Goal: Task Accomplishment & Management: Manage account settings

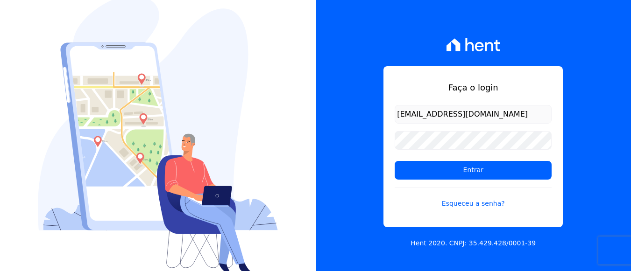
scroll to position [0, 4]
type input "[EMAIL_ADDRESS][DOMAIN_NAME]"
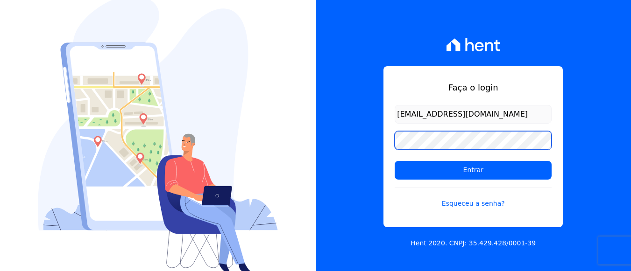
scroll to position [0, 0]
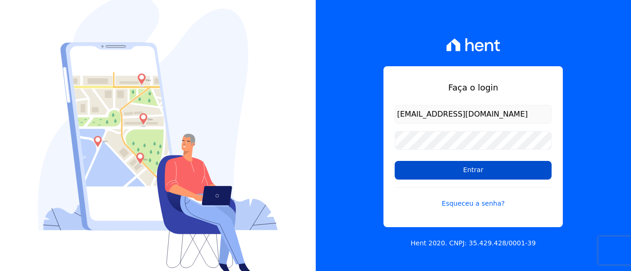
click at [453, 171] on input "Entrar" at bounding box center [472, 170] width 157 height 19
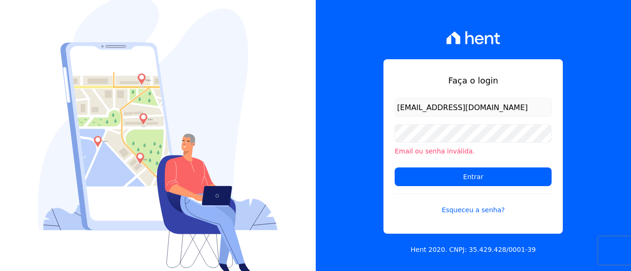
click at [613, 59] on div "Faça o login simoneferreira@salgadoempreendimentos.com Email ou senha inválida.…" at bounding box center [474, 135] width 316 height 271
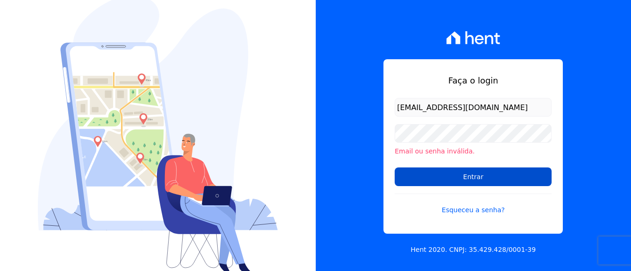
click at [495, 183] on input "Entrar" at bounding box center [472, 177] width 157 height 19
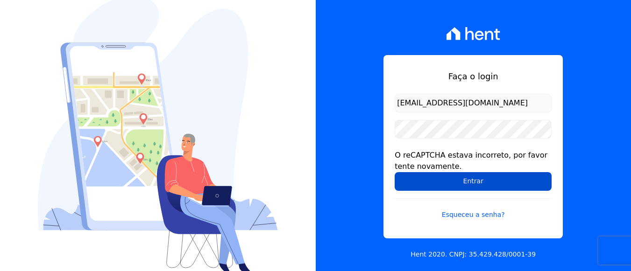
click at [469, 188] on input "Entrar" at bounding box center [472, 181] width 157 height 19
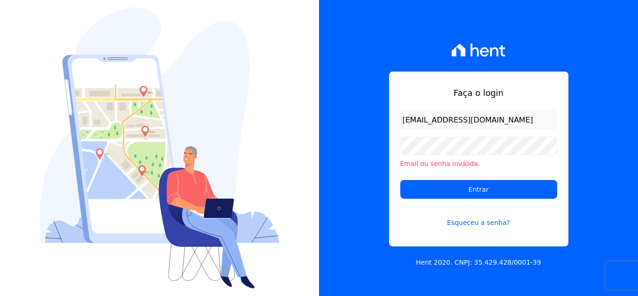
click at [614, 99] on div "Faça o login simoneferreira@salgadoempreendimentos.com Email ou senha inválida.…" at bounding box center [478, 148] width 319 height 296
click at [248, 42] on img at bounding box center [160, 147] width 240 height 281
click at [429, 167] on li "Email ou senha inválida." at bounding box center [478, 164] width 157 height 10
click at [485, 226] on link "Esqueceu a senha?" at bounding box center [478, 216] width 157 height 21
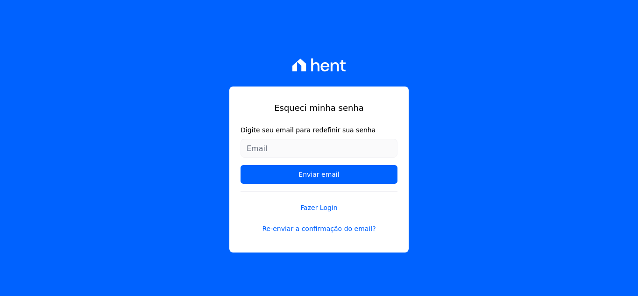
click at [352, 151] on input "Digite seu email para redefinir sua senha" at bounding box center [318, 148] width 157 height 19
type input "[EMAIL_ADDRESS][DOMAIN_NAME]"
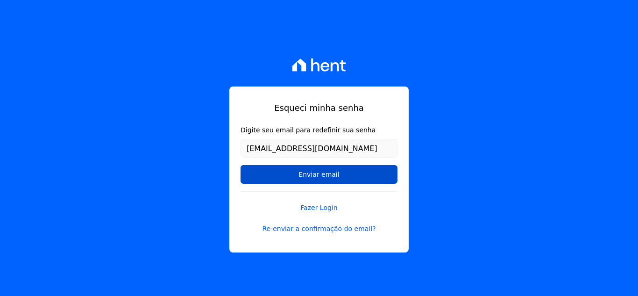
click at [321, 175] on input "Enviar email" at bounding box center [318, 174] width 157 height 19
click at [317, 177] on input "Enviar email" at bounding box center [318, 174] width 157 height 19
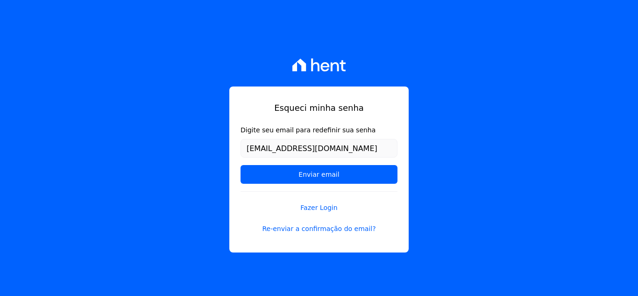
click at [427, 175] on div "Esqueci minha senha Digite seu email para redefinir sua senha simoneferreira@sa…" at bounding box center [319, 148] width 638 height 296
drag, startPoint x: 247, startPoint y: 154, endPoint x: 423, endPoint y: 165, distance: 175.9
click at [423, 165] on div "Esqueci minha senha Digite seu email para redefinir sua senha simoneferreira@sa…" at bounding box center [319, 148] width 638 height 296
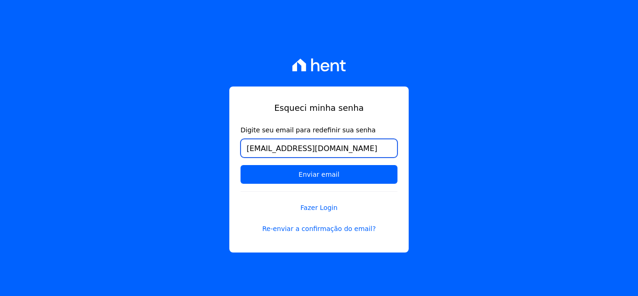
type input "simoneferreira@salgadoempreendimenos.com"
click at [449, 165] on div "Esqueci minha senha Digite seu email para redefinir sua senha simoneferreira@sa…" at bounding box center [319, 148] width 638 height 296
click at [313, 211] on link "Fazer Login" at bounding box center [318, 201] width 157 height 21
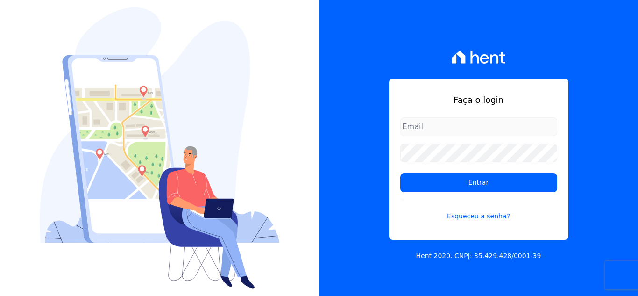
click at [442, 128] on input "email" at bounding box center [478, 126] width 157 height 19
type input "[EMAIL_ADDRESS][DOMAIN_NAME]"
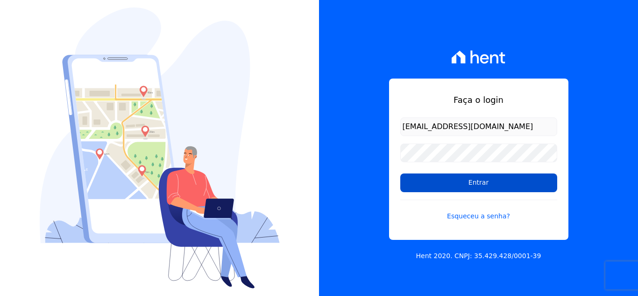
click at [479, 190] on input "Entrar" at bounding box center [478, 182] width 157 height 19
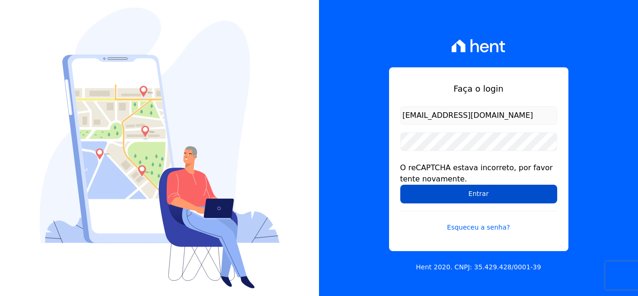
click at [479, 191] on input "Entrar" at bounding box center [478, 193] width 157 height 19
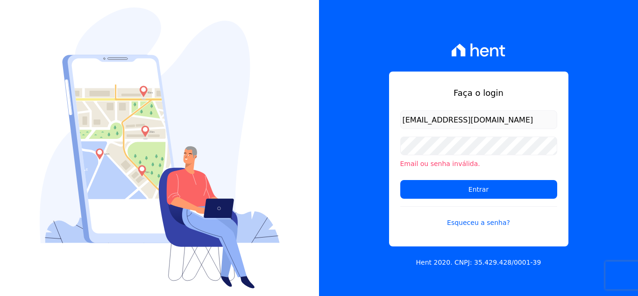
scroll to position [0, 4]
drag, startPoint x: 525, startPoint y: 117, endPoint x: 586, endPoint y: 120, distance: 61.2
click at [586, 120] on div "Faça o login [EMAIL_ADDRESS][DOMAIN_NAME] Email ou senha inválida. Entrar Esque…" at bounding box center [478, 148] width 319 height 296
click at [608, 127] on div "Faça o login simoneferreira@salgadoempreendimentos.com Email ou senha inválida.…" at bounding box center [478, 148] width 319 height 296
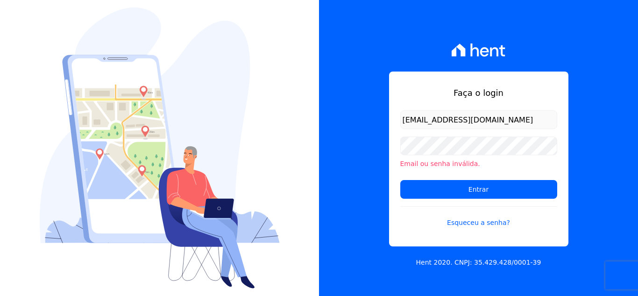
click at [197, 28] on img at bounding box center [160, 147] width 240 height 281
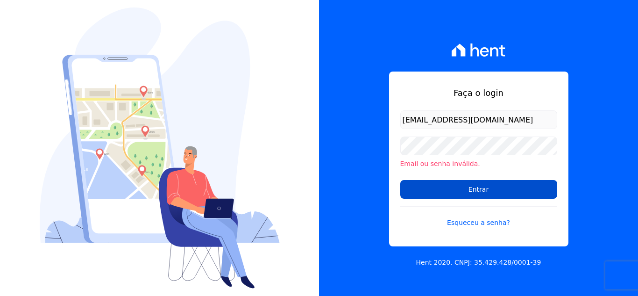
click at [502, 191] on input "Entrar" at bounding box center [478, 189] width 157 height 19
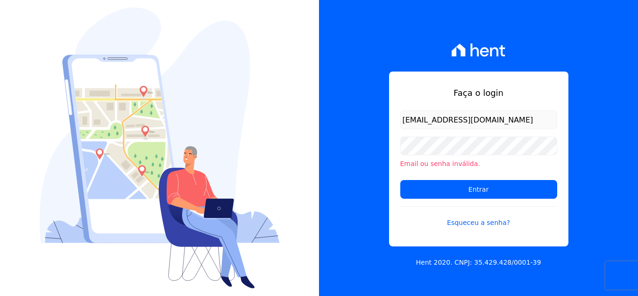
click at [175, 69] on img at bounding box center [160, 147] width 240 height 281
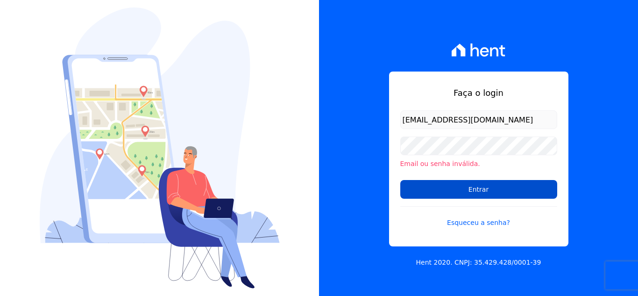
click at [459, 186] on input "Entrar" at bounding box center [478, 189] width 157 height 19
click at [443, 190] on input "Entrar" at bounding box center [478, 189] width 157 height 19
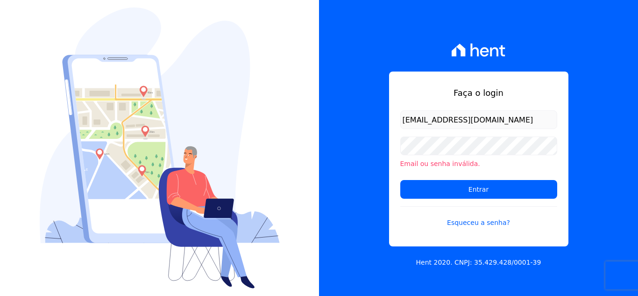
click at [363, 231] on div "Faça o login simoneferreira@salgadoempreendimentos.com Email ou senha inválida.…" at bounding box center [478, 148] width 319 height 296
click at [359, 232] on div "Faça o login [EMAIL_ADDRESS][DOMAIN_NAME] Email ou senha inválida. Entrar Esque…" at bounding box center [478, 148] width 319 height 296
click at [610, 169] on div "Faça o login [EMAIL_ADDRESS][DOMAIN_NAME] Email ou senha inválida. Entrar Esque…" at bounding box center [478, 148] width 319 height 296
click at [632, 127] on div "Faça o login [EMAIL_ADDRESS][DOMAIN_NAME] Email ou senha inválida. Entrar Esque…" at bounding box center [478, 148] width 319 height 296
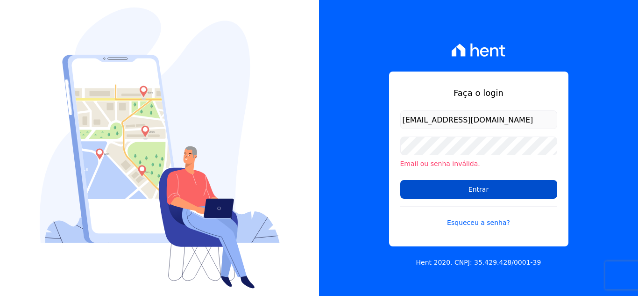
click at [457, 192] on input "Entrar" at bounding box center [478, 189] width 157 height 19
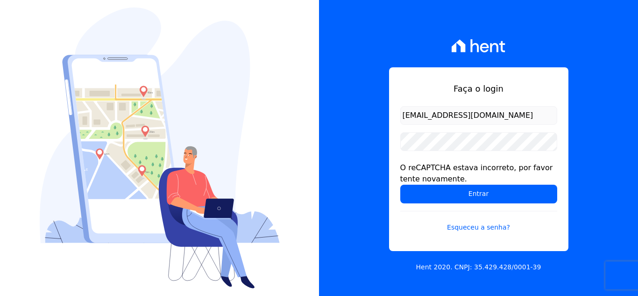
click at [602, 177] on div "Faça o login [EMAIL_ADDRESS][DOMAIN_NAME] O reCAPTCHA estava incorreto, por fav…" at bounding box center [478, 148] width 319 height 296
click at [467, 128] on form "simoneferreira@salgadoempreendimentos.com O reCAPTCHA estava incorreto, por fav…" at bounding box center [478, 174] width 157 height 137
click at [595, 184] on div "Faça o login simoneferreira@salgadoempreendimentos.com O reCAPTCHA estava incor…" at bounding box center [478, 148] width 319 height 296
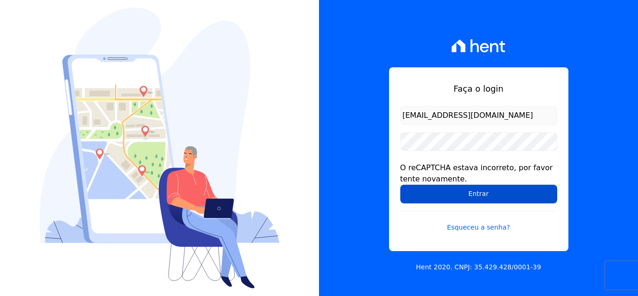
click at [496, 197] on input "Entrar" at bounding box center [478, 193] width 157 height 19
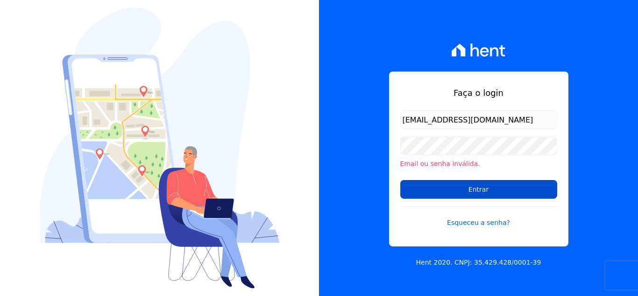
click at [441, 190] on input "Entrar" at bounding box center [478, 189] width 157 height 19
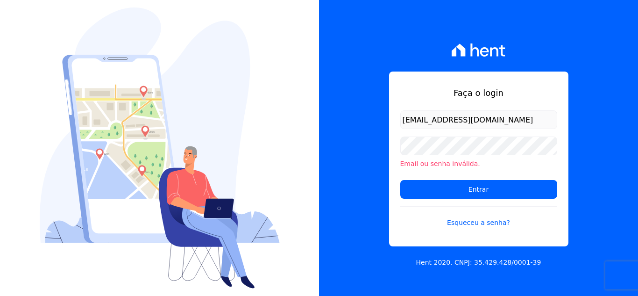
click at [580, 152] on div "Faça o login [EMAIL_ADDRESS][DOMAIN_NAME] Email ou senha inválida. Entrar Esque…" at bounding box center [478, 148] width 319 height 296
drag, startPoint x: 401, startPoint y: 121, endPoint x: 577, endPoint y: 130, distance: 176.7
click at [577, 130] on div "Faça o login simoneferreira@salgadoempreendimentos.com Email ou senha inválida.…" at bounding box center [478, 148] width 319 height 296
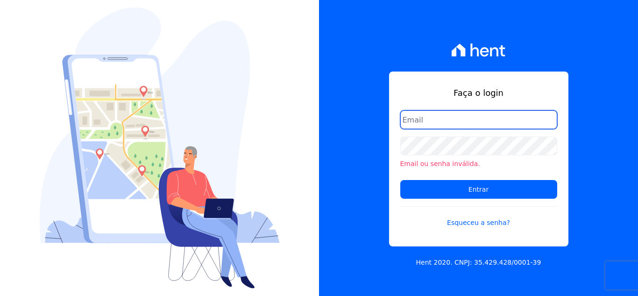
scroll to position [0, 0]
type input "[EMAIL_ADDRESS][DOMAIN_NAME]"
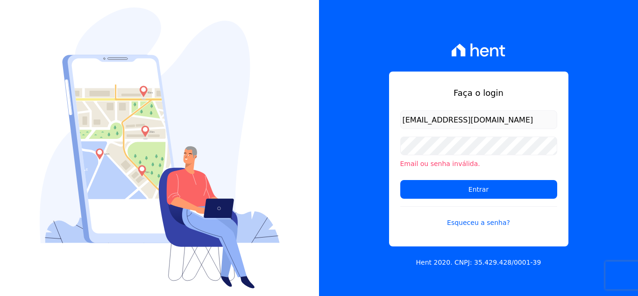
click at [451, 162] on li "Email ou senha inválida." at bounding box center [478, 164] width 157 height 10
click at [622, 156] on div "Faça o login simoneferreira@salgadoempreendimentos.com Email ou senha inválida.…" at bounding box center [478, 148] width 319 height 296
click at [449, 165] on li "Email ou senha inválida." at bounding box center [478, 164] width 157 height 10
drag, startPoint x: 449, startPoint y: 165, endPoint x: 369, endPoint y: 57, distance: 134.2
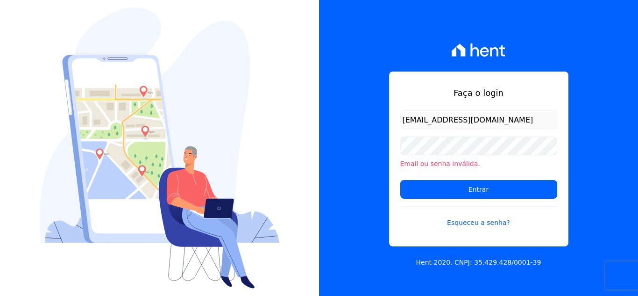
click at [369, 57] on div "Faça o login simoneferreira@salgadoempreendimentos.com Email ou senha inválida.…" at bounding box center [478, 148] width 319 height 296
drag, startPoint x: 411, startPoint y: 163, endPoint x: 365, endPoint y: 254, distance: 102.1
click at [366, 254] on div "Faça o login simoneferreira@salgadoempreendimentos.com Email ou senha inválida.…" at bounding box center [478, 148] width 319 height 296
click at [610, 170] on div "Faça o login simoneferreira@salgadoempreendimentos.com Email ou senha inválida.…" at bounding box center [478, 148] width 319 height 296
click at [451, 166] on li "Email ou senha inválida." at bounding box center [478, 164] width 157 height 10
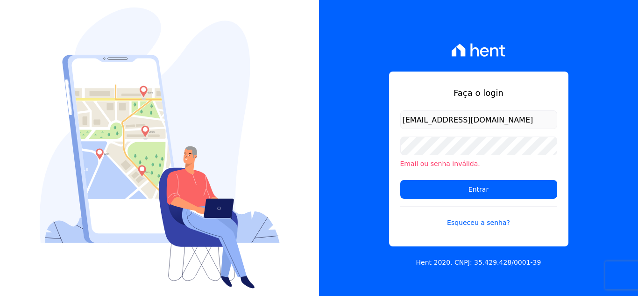
drag, startPoint x: 451, startPoint y: 166, endPoint x: 423, endPoint y: 164, distance: 29.0
click at [423, 164] on li "Email ou senha inválida." at bounding box center [478, 164] width 157 height 10
click at [403, 164] on li "Email ou senha inválida." at bounding box center [478, 164] width 157 height 10
drag, startPoint x: 404, startPoint y: 163, endPoint x: 458, endPoint y: 14, distance: 158.9
click at [463, 9] on div "Faça o login simoneferreira@salgadoempreendimentos.com Email ou senha inválida.…" at bounding box center [478, 148] width 319 height 296
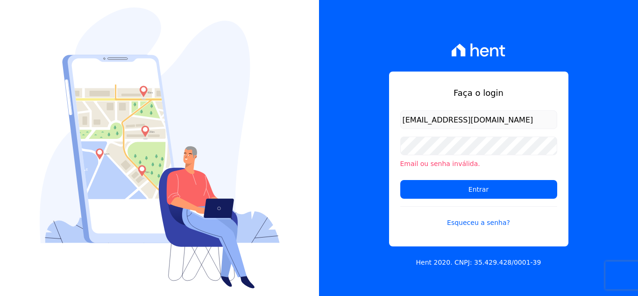
click at [424, 164] on li "Email ou senha inválida." at bounding box center [478, 164] width 157 height 10
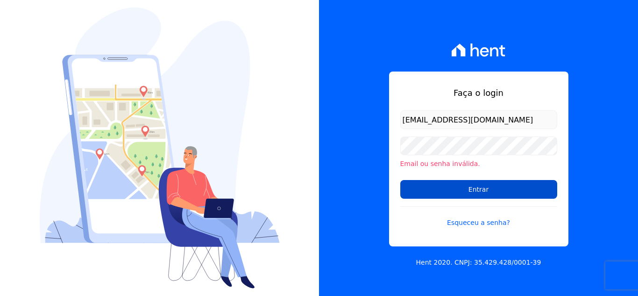
click at [487, 190] on input "Entrar" at bounding box center [478, 189] width 157 height 19
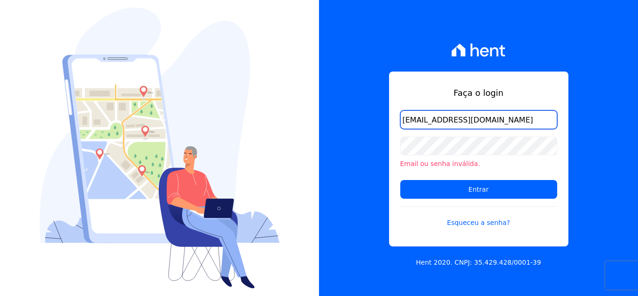
click at [542, 120] on input "[EMAIL_ADDRESS][DOMAIN_NAME]" at bounding box center [478, 119] width 157 height 19
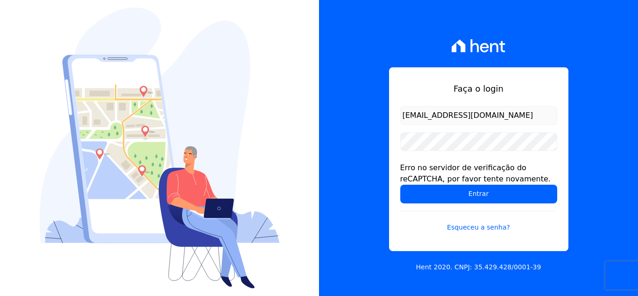
click at [560, 119] on div "Faça o login [EMAIL_ADDRESS][DOMAIN_NAME] Erro no servidor de verificação do re…" at bounding box center [478, 148] width 319 height 296
click at [590, 114] on div "Faça o login [EMAIL_ADDRESS][DOMAIN_NAME] Erro no servidor de verificação do re…" at bounding box center [478, 148] width 319 height 296
click at [592, 190] on div "Faça o login [EMAIL_ADDRESS][DOMAIN_NAME] Erro no servidor de verificação do re…" at bounding box center [478, 148] width 319 height 296
click at [619, 60] on div "Faça o login [EMAIL_ADDRESS][DOMAIN_NAME] Erro no servidor de verificação do re…" at bounding box center [478, 148] width 319 height 296
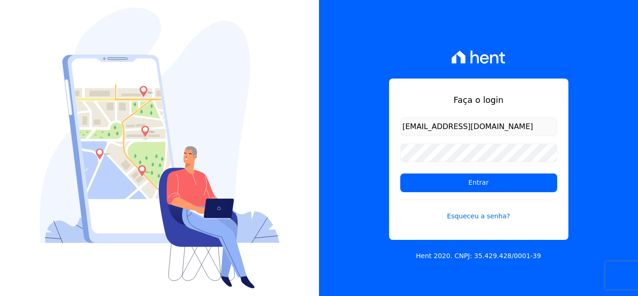
scroll to position [0, 4]
type input "[EMAIL_ADDRESS][DOMAIN_NAME]"
click at [323, 167] on div "Faça o login [EMAIL_ADDRESS][DOMAIN_NAME] Entrar Esqueceu a senha? Hent 2020. C…" at bounding box center [478, 148] width 319 height 296
click at [619, 142] on div "Faça o login [EMAIL_ADDRESS][DOMAIN_NAME] Entrar Esqueceu a senha? Hent 2020. C…" at bounding box center [478, 148] width 319 height 296
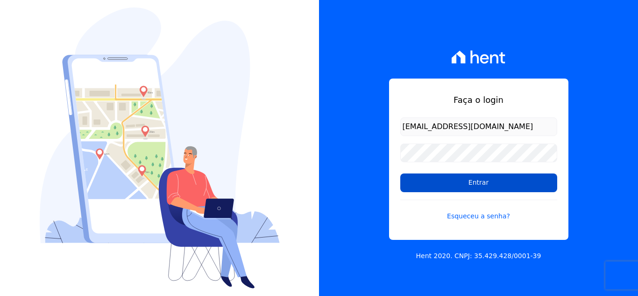
click at [474, 185] on input "Entrar" at bounding box center [478, 182] width 157 height 19
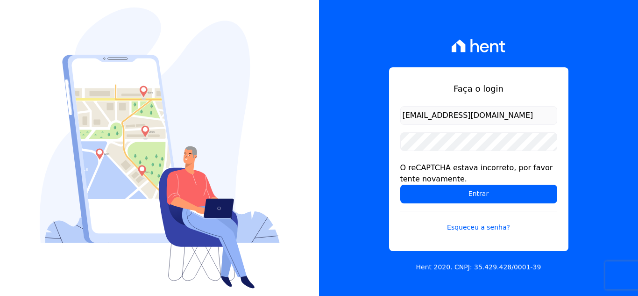
drag, startPoint x: 587, startPoint y: 175, endPoint x: 577, endPoint y: 167, distance: 13.0
click at [587, 175] on div "Faça o login [EMAIL_ADDRESS][DOMAIN_NAME] O reCAPTCHA estava incorreto, por fav…" at bounding box center [478, 148] width 319 height 296
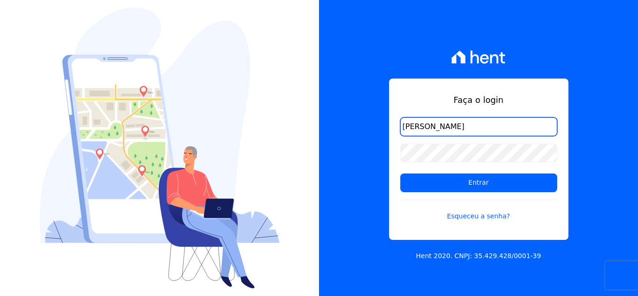
click at [486, 126] on input "[PERSON_NAME]" at bounding box center [478, 126] width 157 height 19
type input "[EMAIL_ADDRESS][DOMAIN_NAME]"
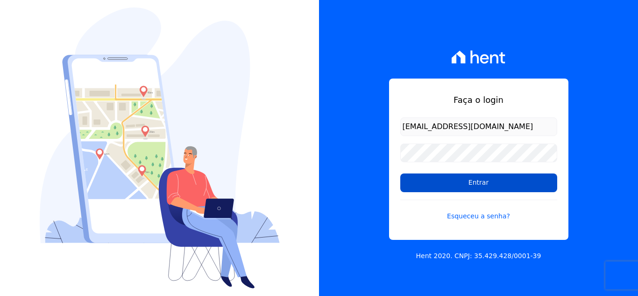
click at [485, 187] on input "Entrar" at bounding box center [478, 182] width 157 height 19
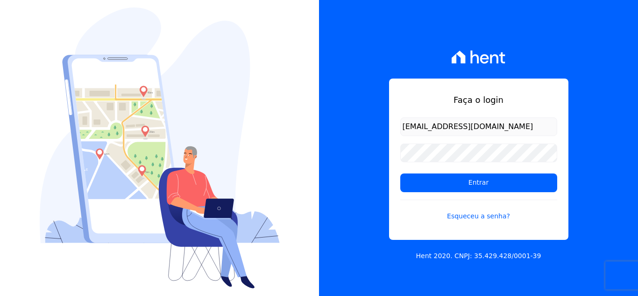
scroll to position [0, 4]
type input "[EMAIL_ADDRESS][DOMAIN_NAME]"
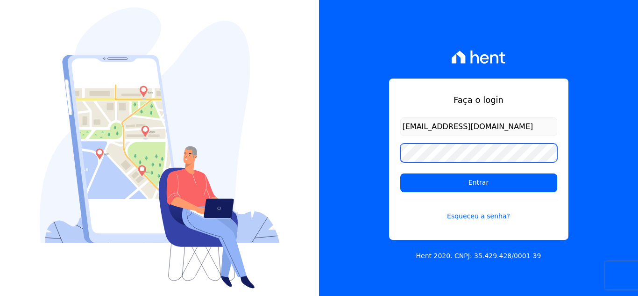
scroll to position [0, 0]
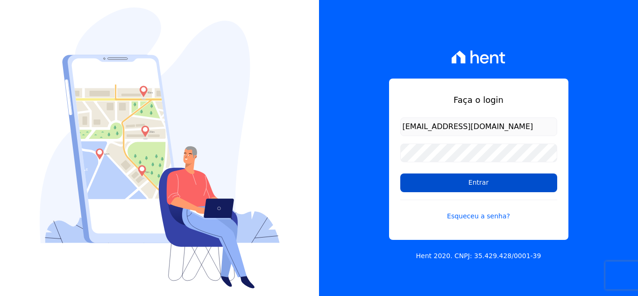
click at [503, 182] on input "Entrar" at bounding box center [478, 182] width 157 height 19
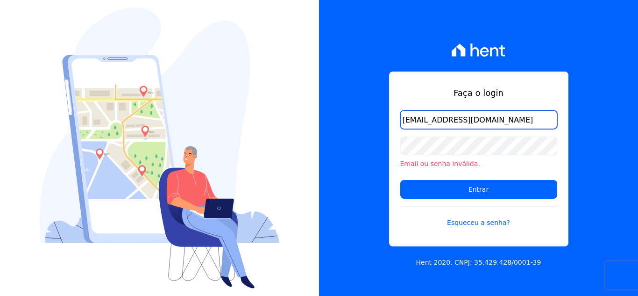
scroll to position [0, 4]
drag, startPoint x: 555, startPoint y: 122, endPoint x: 480, endPoint y: 120, distance: 74.7
click at [480, 120] on input "[EMAIL_ADDRESS][DOMAIN_NAME]" at bounding box center [478, 119] width 157 height 19
click at [593, 157] on div "Faça o login simoneferreira@salgadoempreendimentos.com Email ou senha inválida.…" at bounding box center [478, 148] width 319 height 296
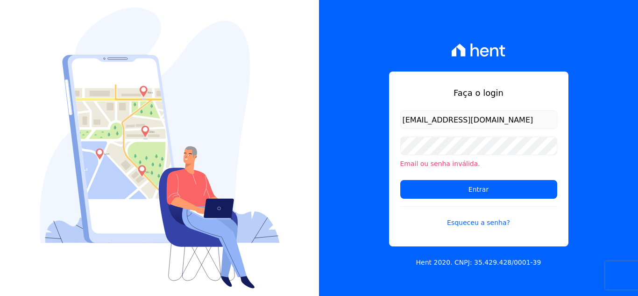
click at [248, 116] on img at bounding box center [160, 147] width 240 height 281
